Goal: Information Seeking & Learning: Learn about a topic

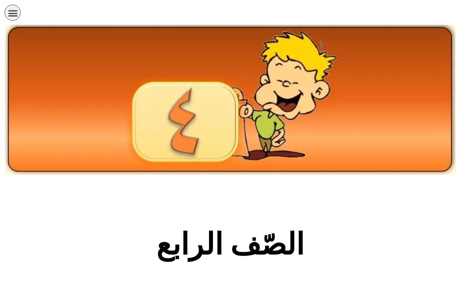
scroll to position [184, 0]
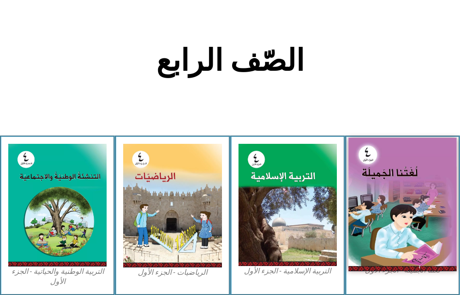
click at [376, 178] on img at bounding box center [402, 203] width 108 height 133
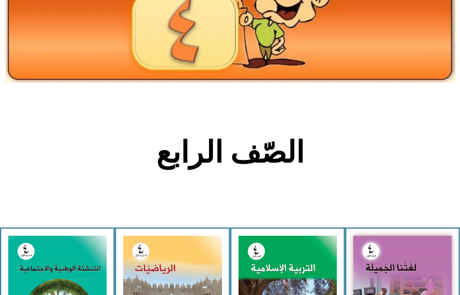
scroll to position [46, 0]
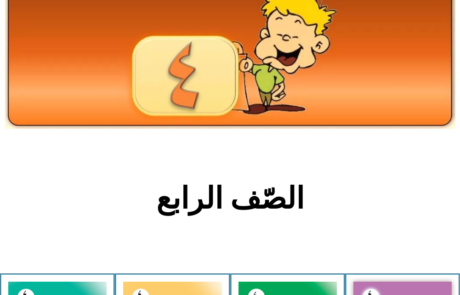
drag, startPoint x: 328, startPoint y: 94, endPoint x: 75, endPoint y: 181, distance: 267.7
click at [79, 186] on h2 "الصّف الرابع" at bounding box center [230, 198] width 304 height 36
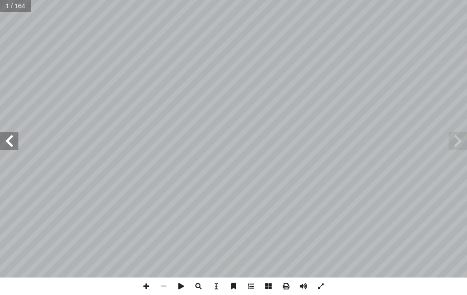
click at [15, 11] on input "text" at bounding box center [15, 6] width 31 height 12
type input "**"
click at [7, 136] on span at bounding box center [9, 141] width 18 height 18
click at [17, 139] on span at bounding box center [9, 141] width 18 height 18
